Goal: Task Accomplishment & Management: Use online tool/utility

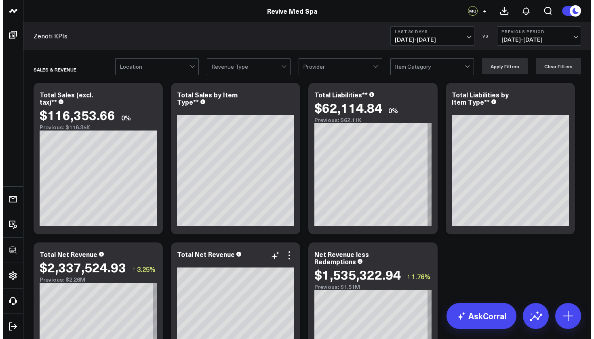
scroll to position [12, 0]
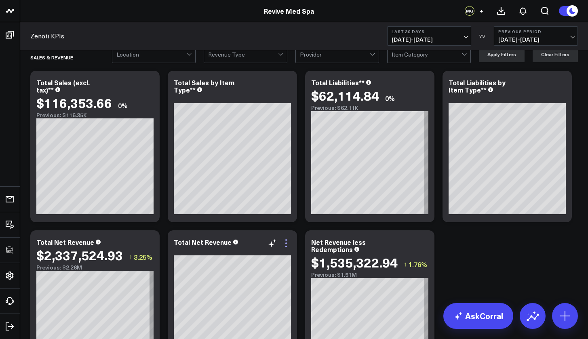
click at [287, 241] on icon at bounding box center [286, 244] width 10 height 10
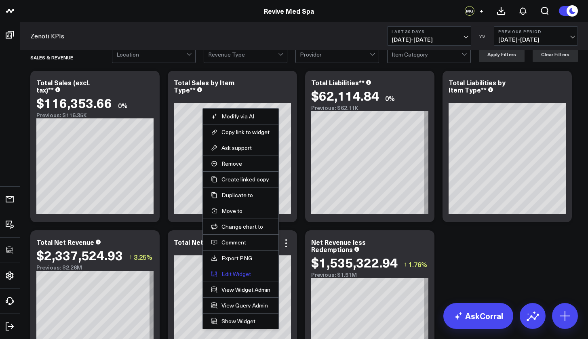
click at [248, 275] on button "Edit Widget" at bounding box center [240, 273] width 59 height 7
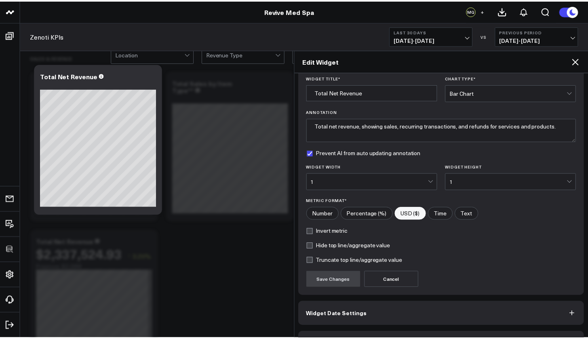
scroll to position [51, 0]
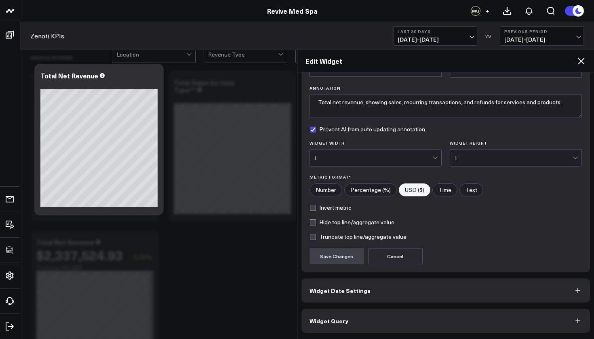
click at [352, 319] on button "Widget Query" at bounding box center [446, 321] width 289 height 24
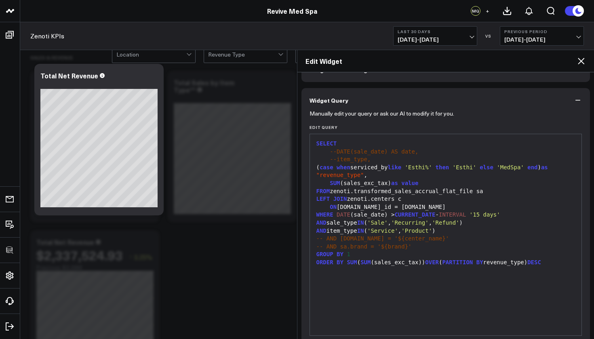
click at [582, 63] on icon at bounding box center [581, 61] width 10 height 10
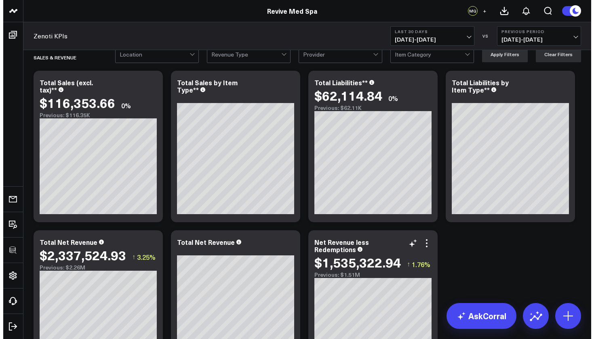
scroll to position [27, 0]
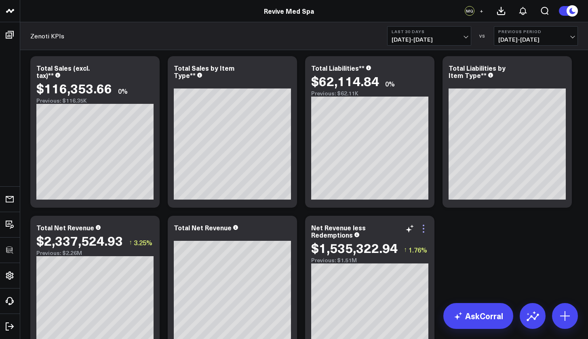
click at [426, 233] on icon at bounding box center [424, 229] width 10 height 10
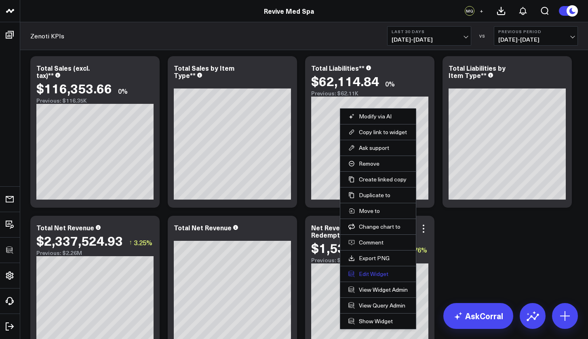
click at [388, 273] on button "Edit Widget" at bounding box center [377, 273] width 59 height 7
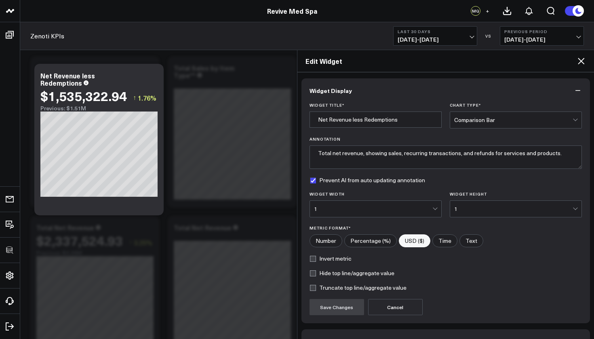
scroll to position [51, 0]
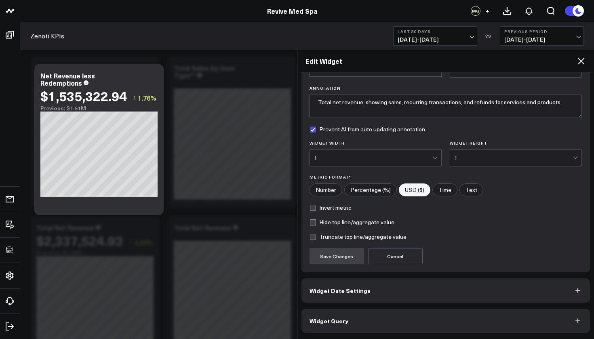
click at [351, 316] on button "Widget Query" at bounding box center [446, 321] width 289 height 24
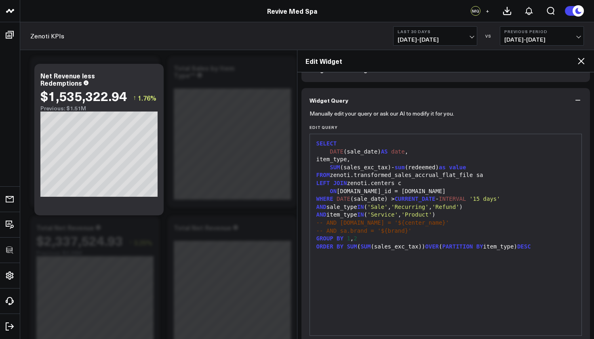
click at [387, 165] on div "SUM (sales_exc_tax)- sum (redeemed) as value" at bounding box center [446, 168] width 264 height 8
click at [546, 243] on div "ORDER BY SUM ( SUM (sales_exc_tax)) OVER ( PARTITION BY item_type) DESC" at bounding box center [446, 247] width 264 height 8
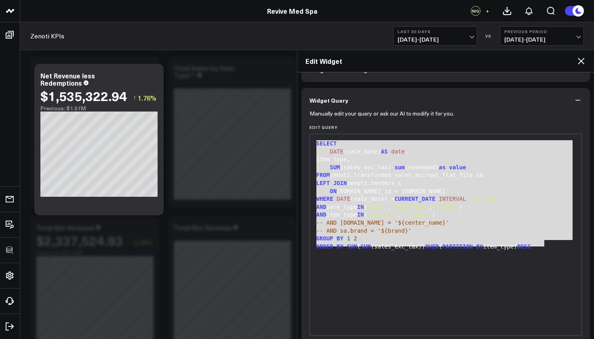
drag, startPoint x: 548, startPoint y: 247, endPoint x: 314, endPoint y: 142, distance: 256.6
click at [314, 142] on div "SELECT DATE (sale_date) AS date , item_type, SUM (sales_exc_tax)- sum (redeemed…" at bounding box center [446, 234] width 264 height 193
copy div "SELECT DATE (sale_date) AS date , item_type, SUM (sales_exc_tax)- sum (redeemed…"
